Goal: Task Accomplishment & Management: Manage account settings

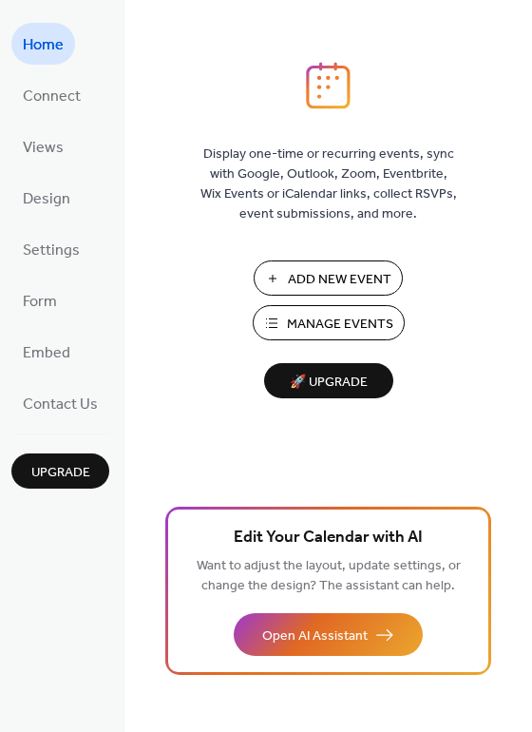
click at [339, 378] on span "🚀 Upgrade" at bounding box center [329, 383] width 106 height 26
click at [36, 103] on span "Connect" at bounding box center [52, 97] width 58 height 30
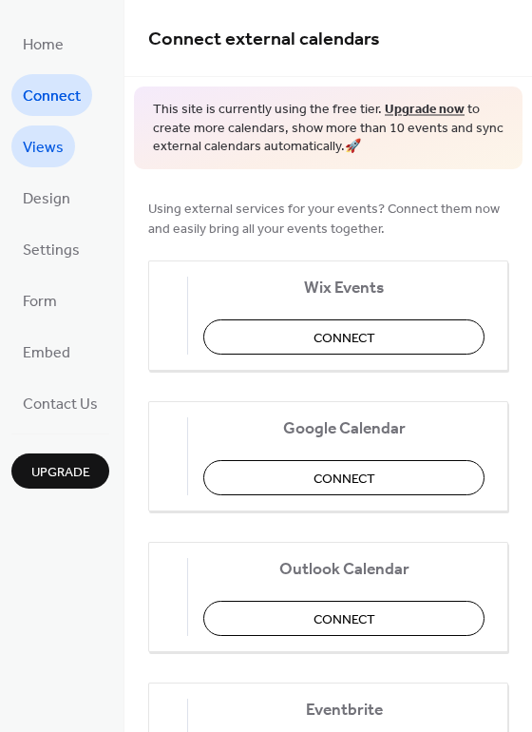
click at [38, 148] on span "Views" at bounding box center [43, 148] width 41 height 30
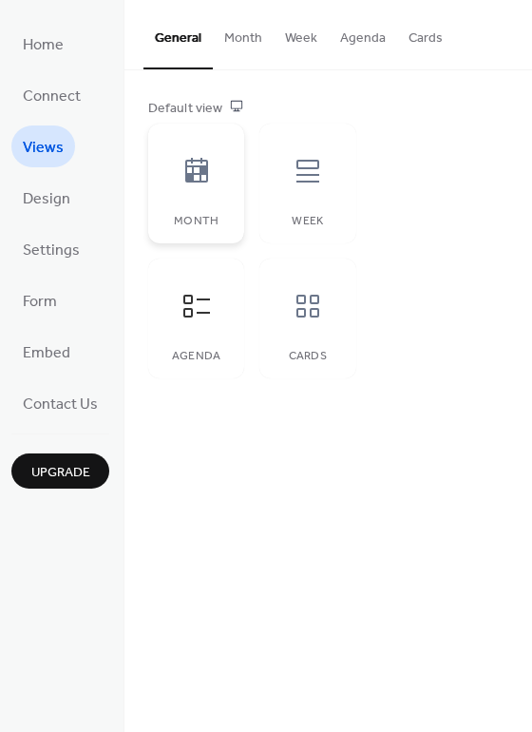
click at [194, 188] on div at bounding box center [196, 171] width 57 height 57
click at [192, 317] on icon at bounding box center [197, 306] width 30 height 30
click at [197, 217] on div "Month" at bounding box center [196, 221] width 58 height 13
click at [281, 190] on div at bounding box center [308, 171] width 57 height 57
